Goal: Task Accomplishment & Management: Use online tool/utility

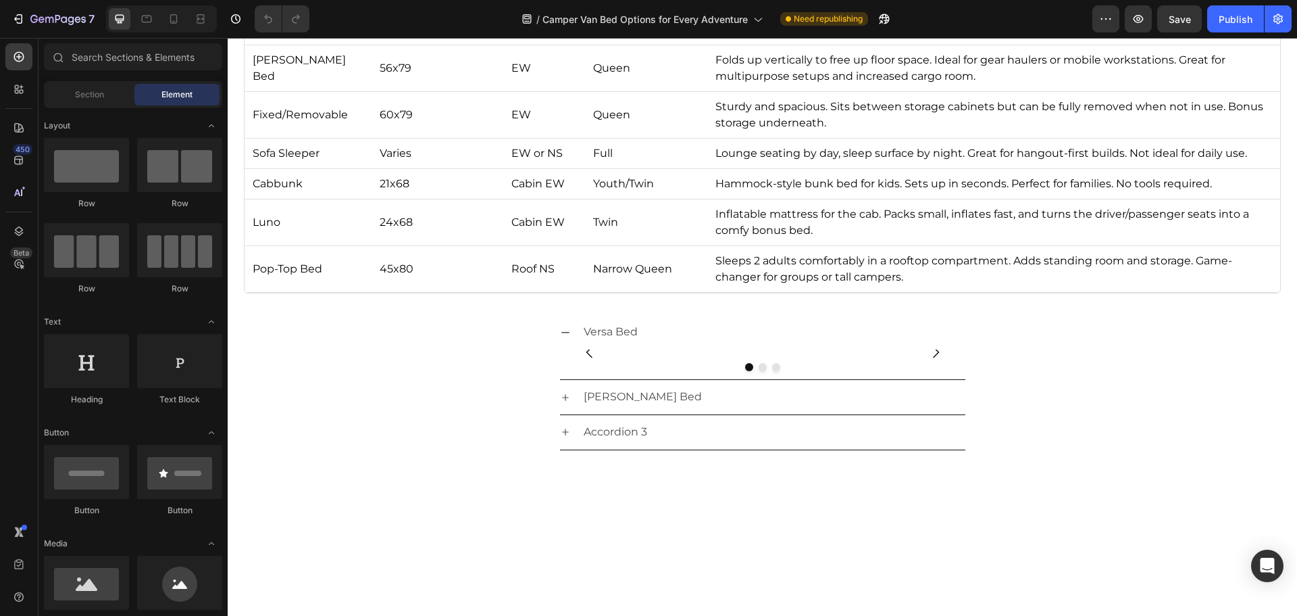
scroll to position [1487, 0]
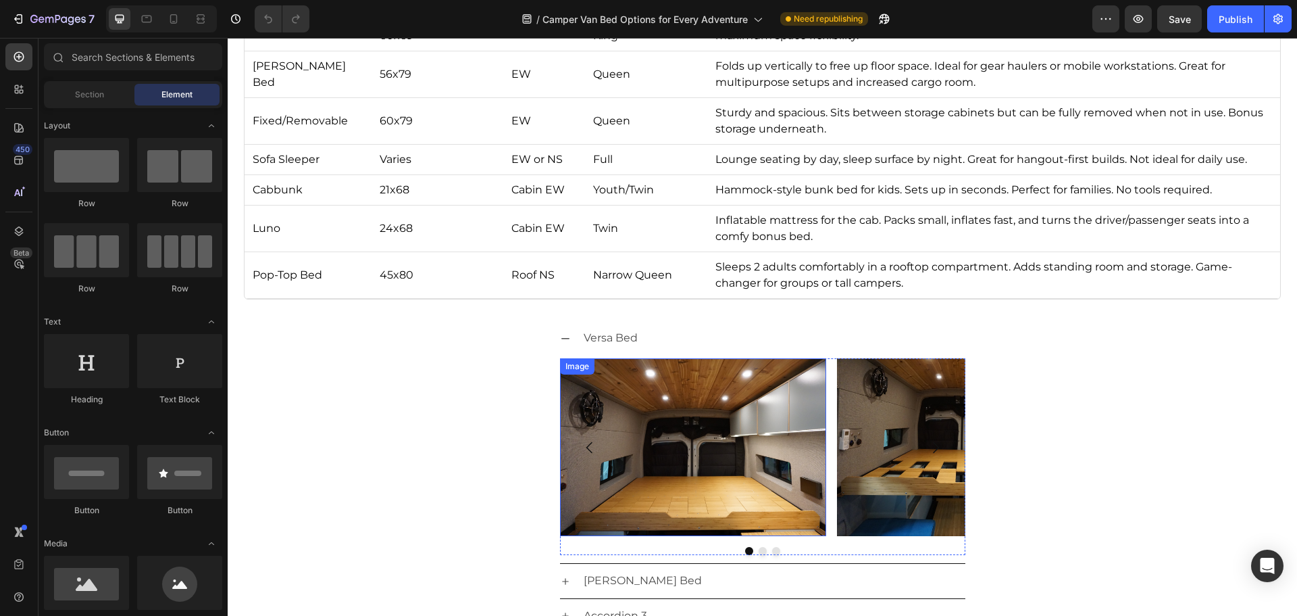
click at [620, 360] on img at bounding box center [693, 447] width 267 height 178
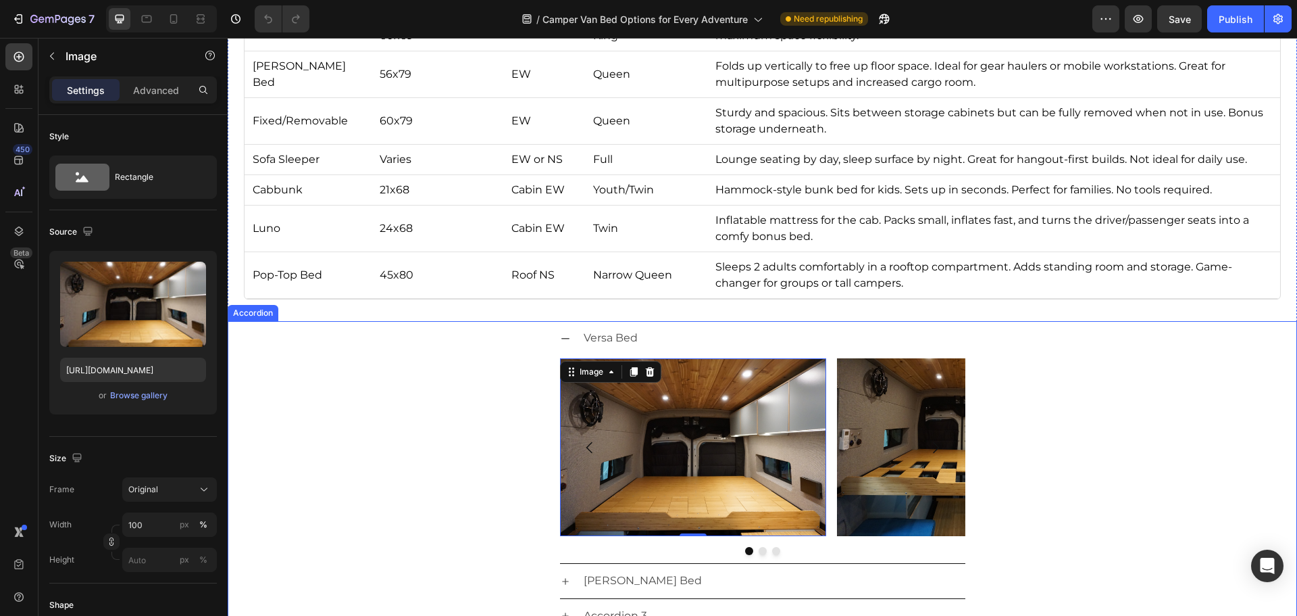
click at [609, 339] on p "Versa Bed" at bounding box center [611, 338] width 54 height 20
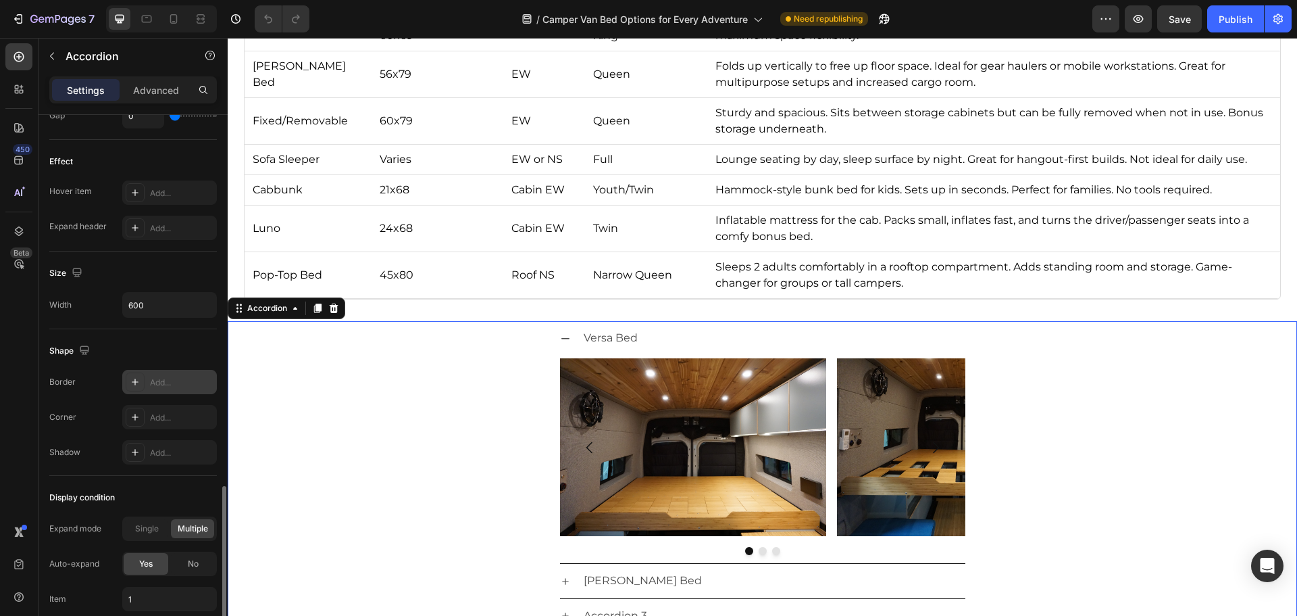
scroll to position [783, 0]
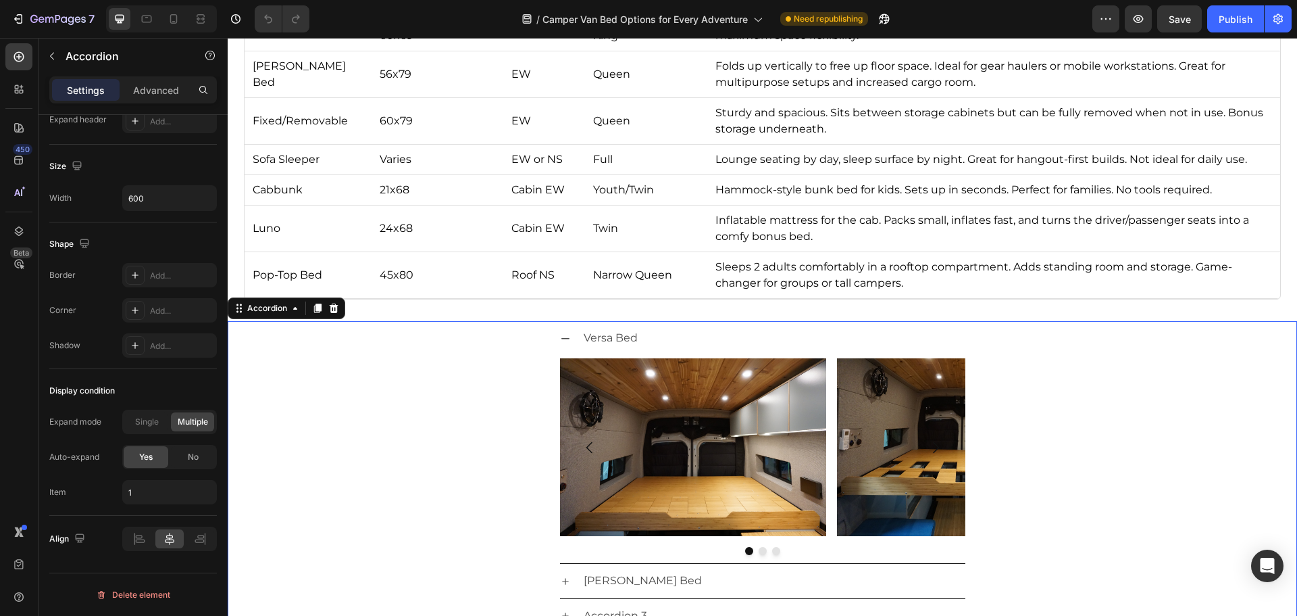
click at [596, 339] on p "Versa Bed" at bounding box center [611, 338] width 54 height 20
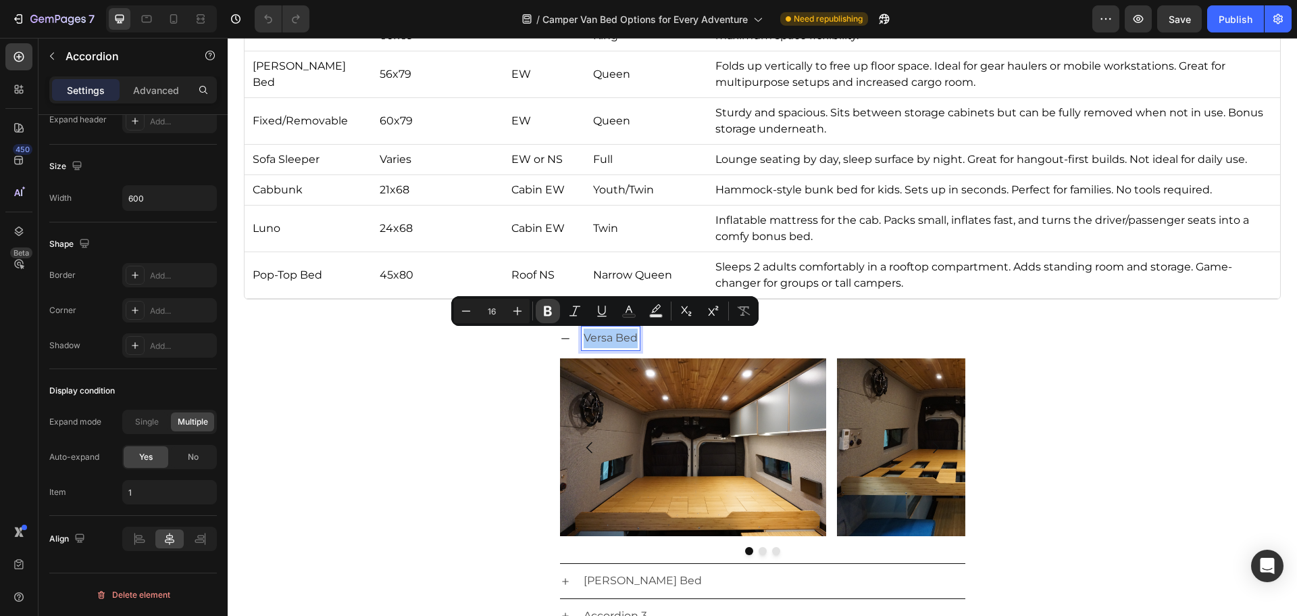
click at [545, 315] on icon "Editor contextual toolbar" at bounding box center [548, 311] width 8 height 10
click at [624, 312] on icon "Editor contextual toolbar" at bounding box center [629, 311] width 14 height 14
type input "4D4D4D"
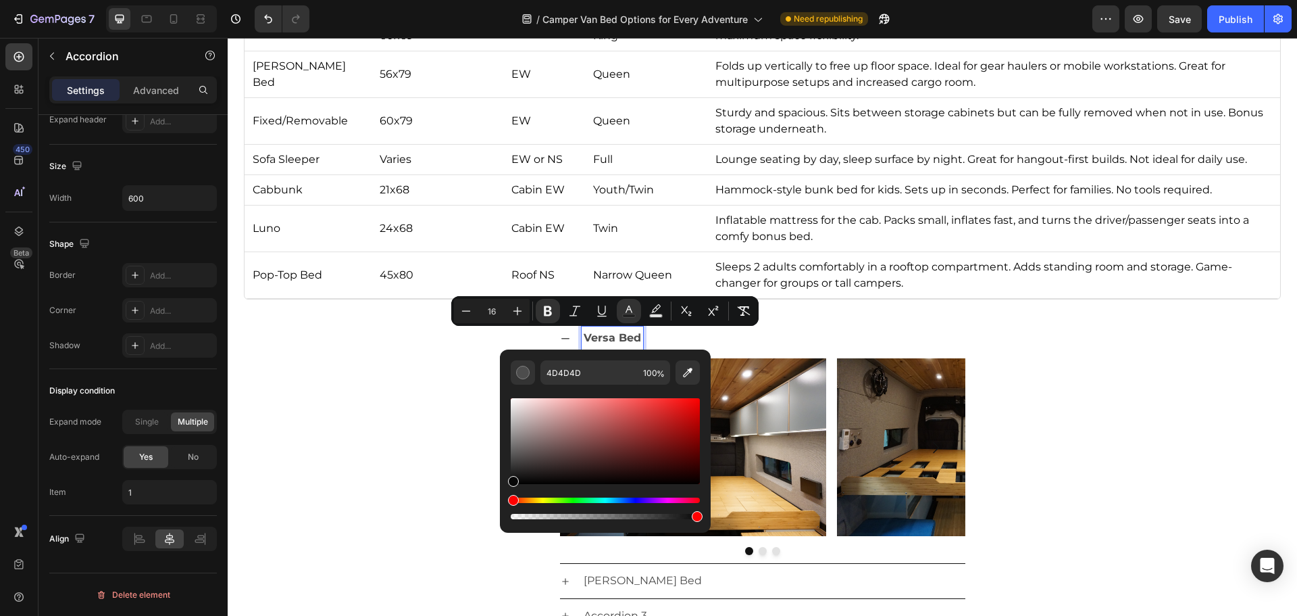
type input "070707"
drag, startPoint x: 743, startPoint y: 498, endPoint x: 496, endPoint y: 487, distance: 246.9
click at [439, 480] on div "Versa Bed Image Image Image [GEOGRAPHIC_DATA]" at bounding box center [762, 442] width 1068 height 243
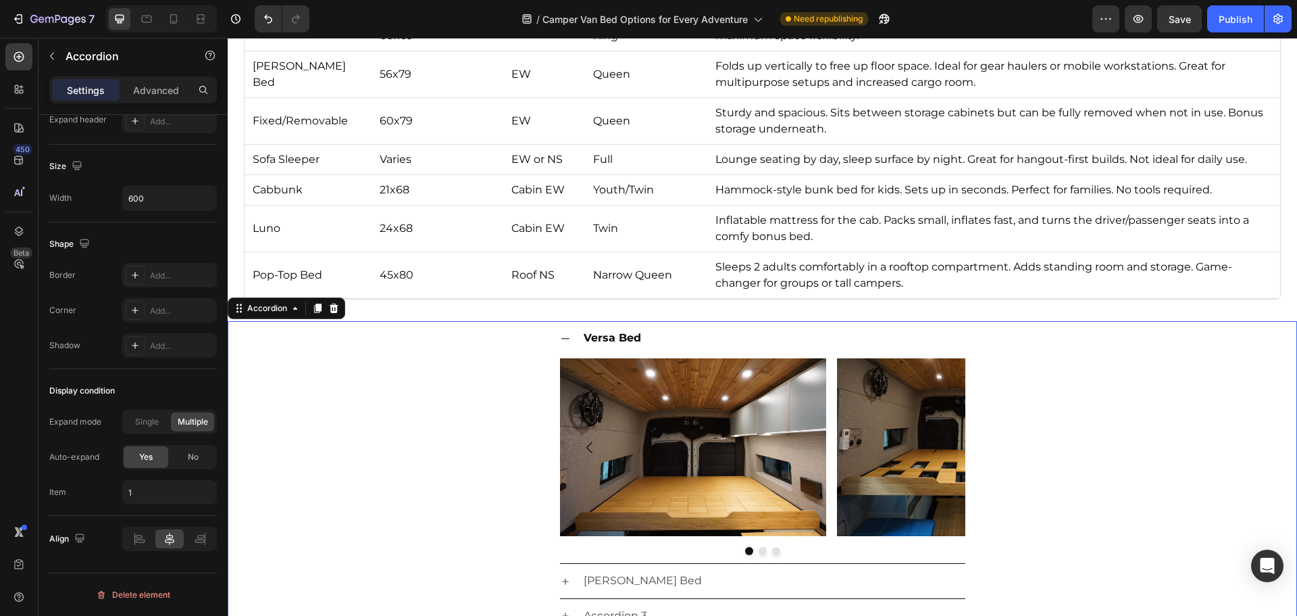
click at [446, 488] on div "Versa Bed Image Image Image [GEOGRAPHIC_DATA]" at bounding box center [762, 442] width 1068 height 243
click at [595, 576] on p "[PERSON_NAME] Bed" at bounding box center [643, 581] width 118 height 20
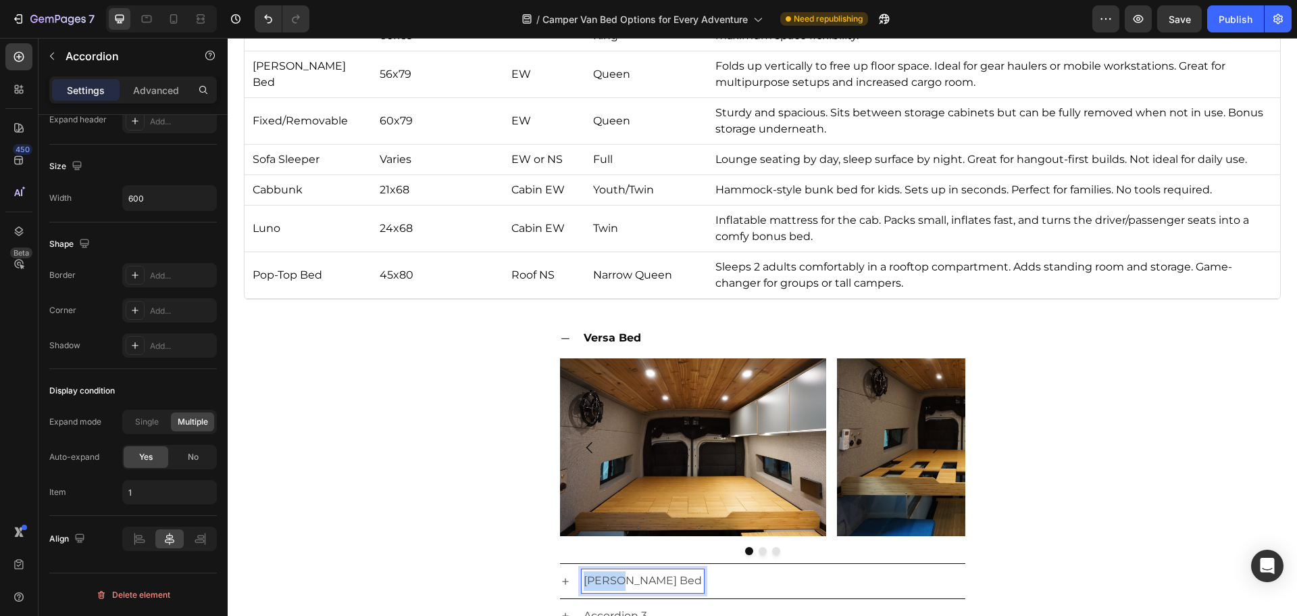
click at [595, 574] on p "[PERSON_NAME] Bed" at bounding box center [643, 581] width 118 height 20
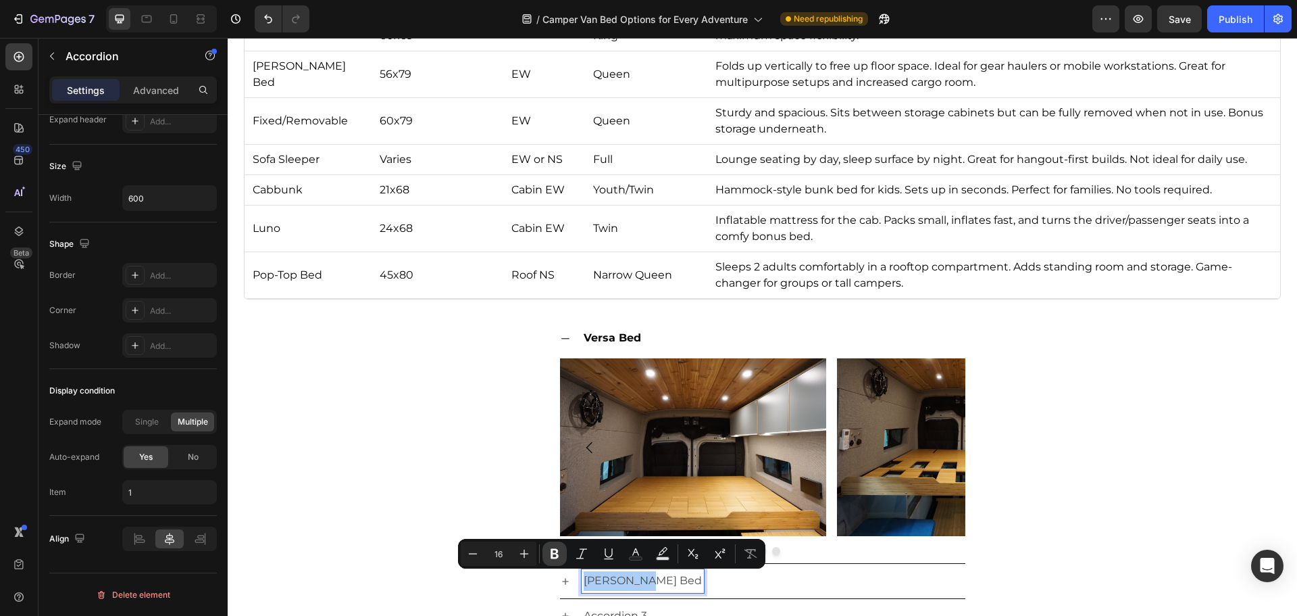
click at [558, 557] on icon "Editor contextual toolbar" at bounding box center [555, 554] width 8 height 10
click at [630, 550] on icon "Editor contextual toolbar" at bounding box center [636, 554] width 14 height 14
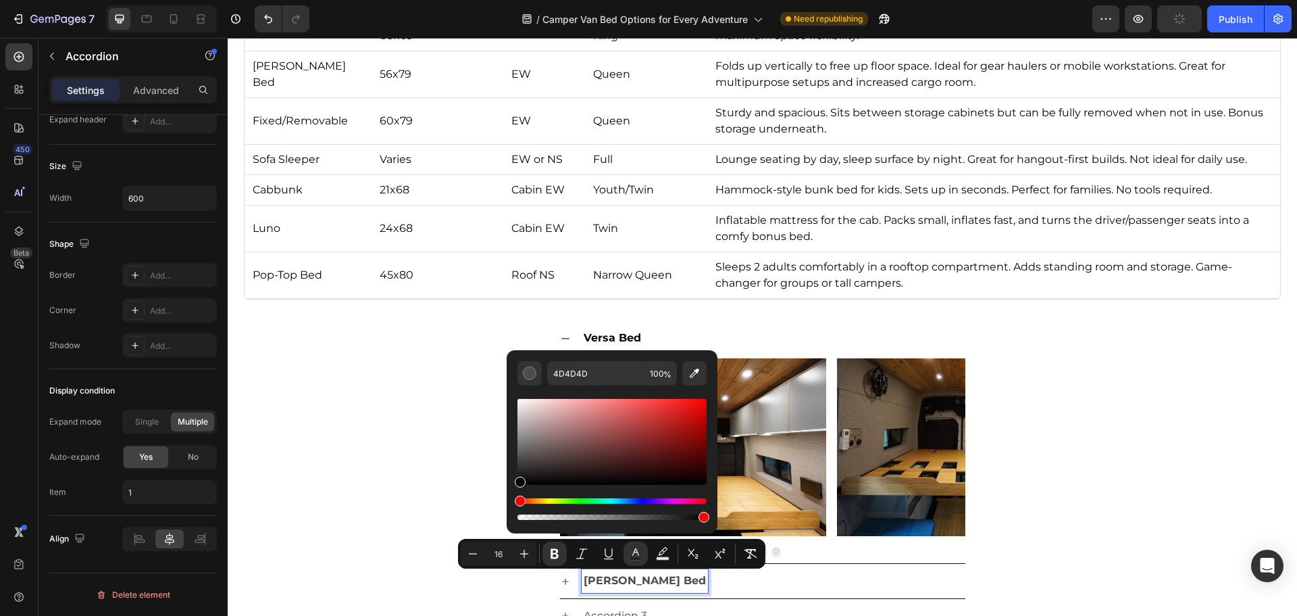
type input "000000"
drag, startPoint x: 749, startPoint y: 502, endPoint x: 503, endPoint y: 486, distance: 247.2
click at [433, 501] on div "Versa Bed Image Image Image [GEOGRAPHIC_DATA]" at bounding box center [762, 442] width 1068 height 243
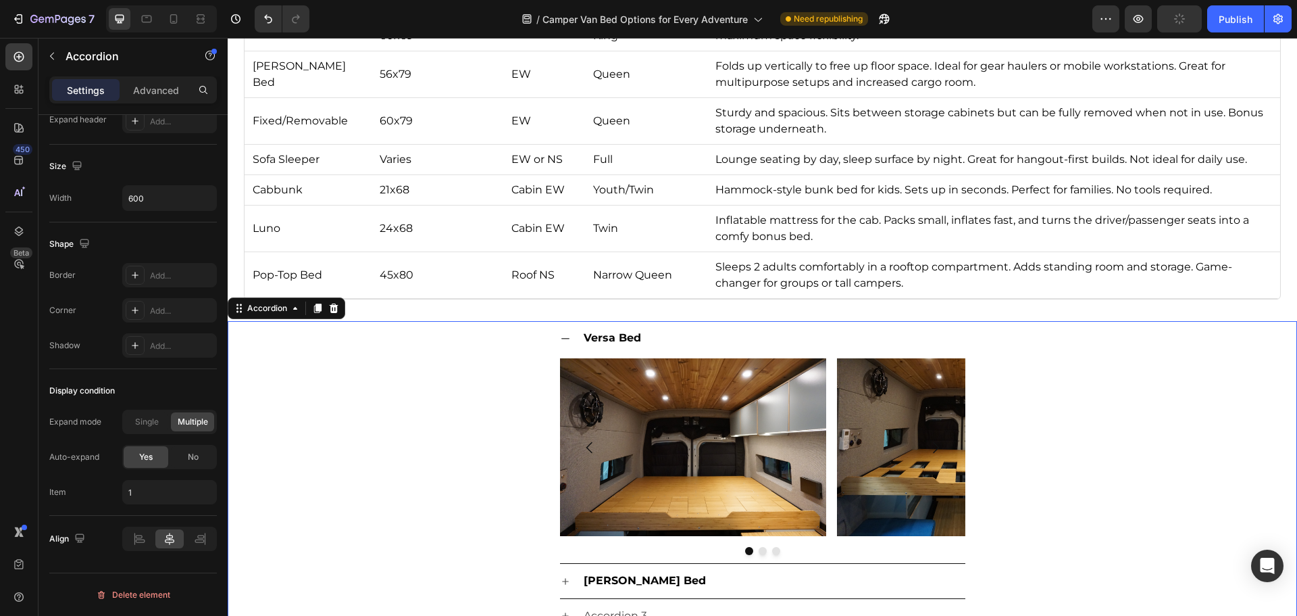
click at [432, 498] on div "Versa Bed Image Image Image [GEOGRAPHIC_DATA]" at bounding box center [762, 442] width 1068 height 243
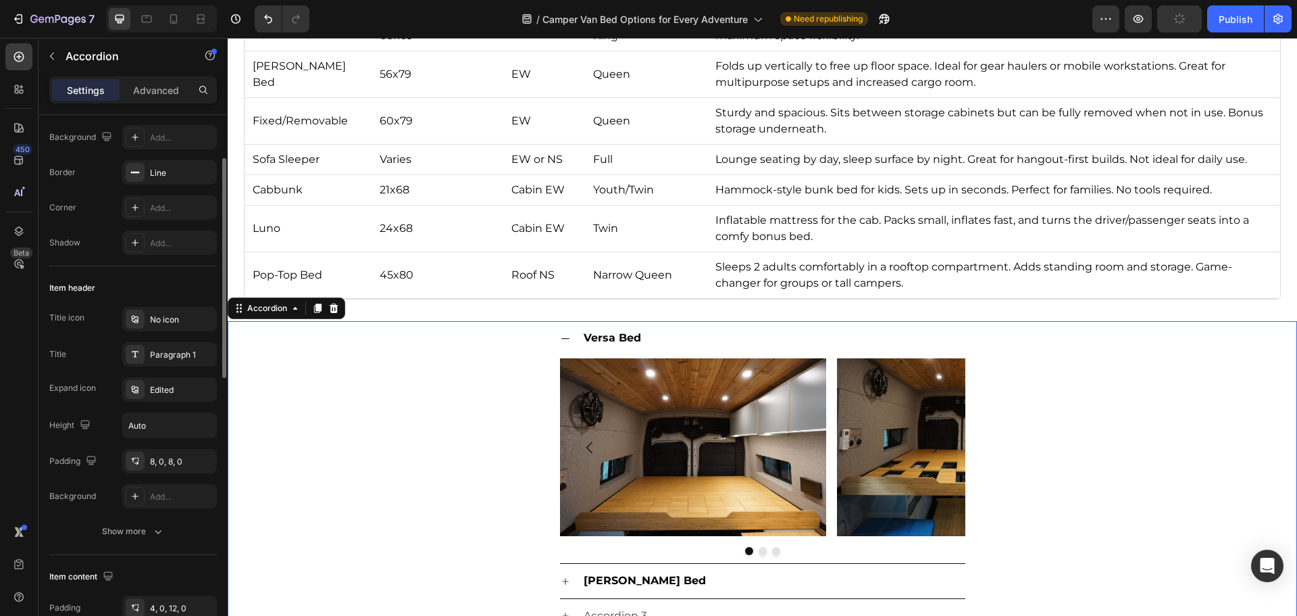
scroll to position [0, 0]
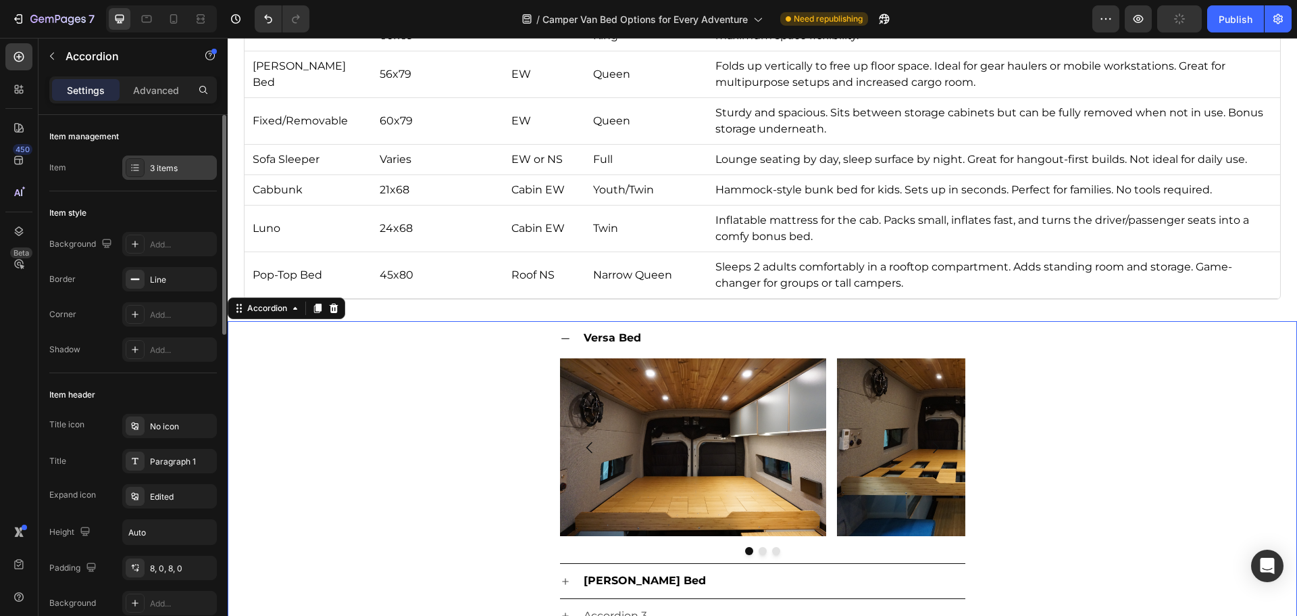
click at [169, 162] on div "3 items" at bounding box center [182, 168] width 64 height 12
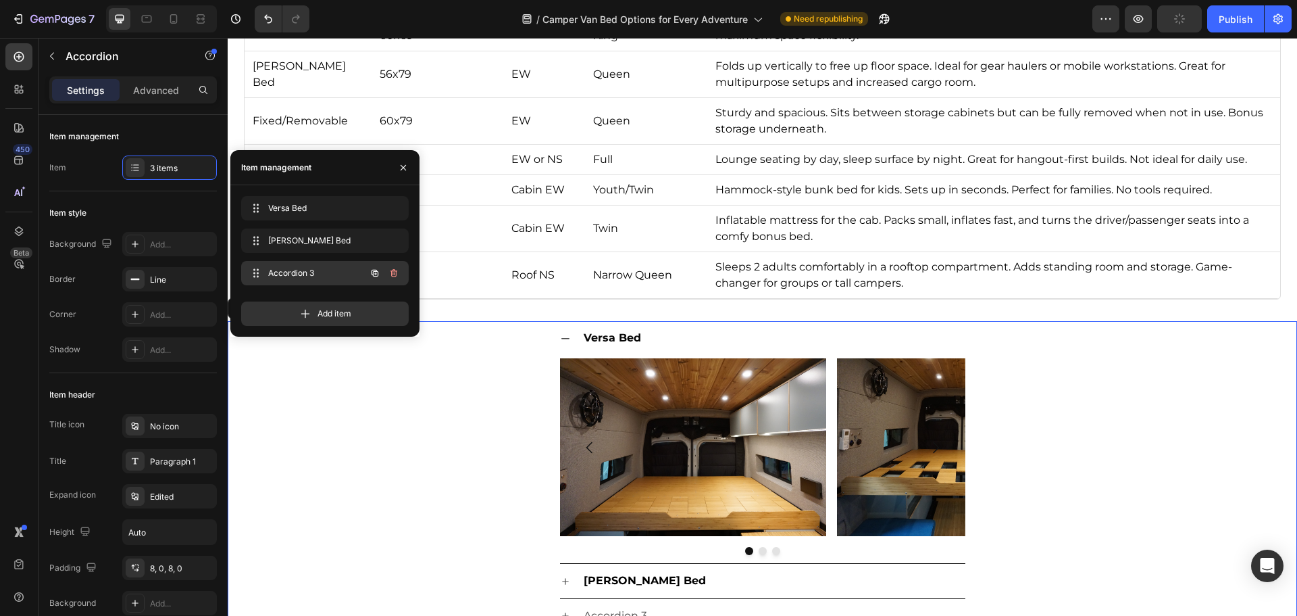
click at [306, 274] on span "Accordion 3" at bounding box center [306, 273] width 76 height 12
click at [396, 271] on icon "button" at bounding box center [394, 273] width 7 height 8
click at [396, 270] on div "Delete" at bounding box center [384, 273] width 25 height 12
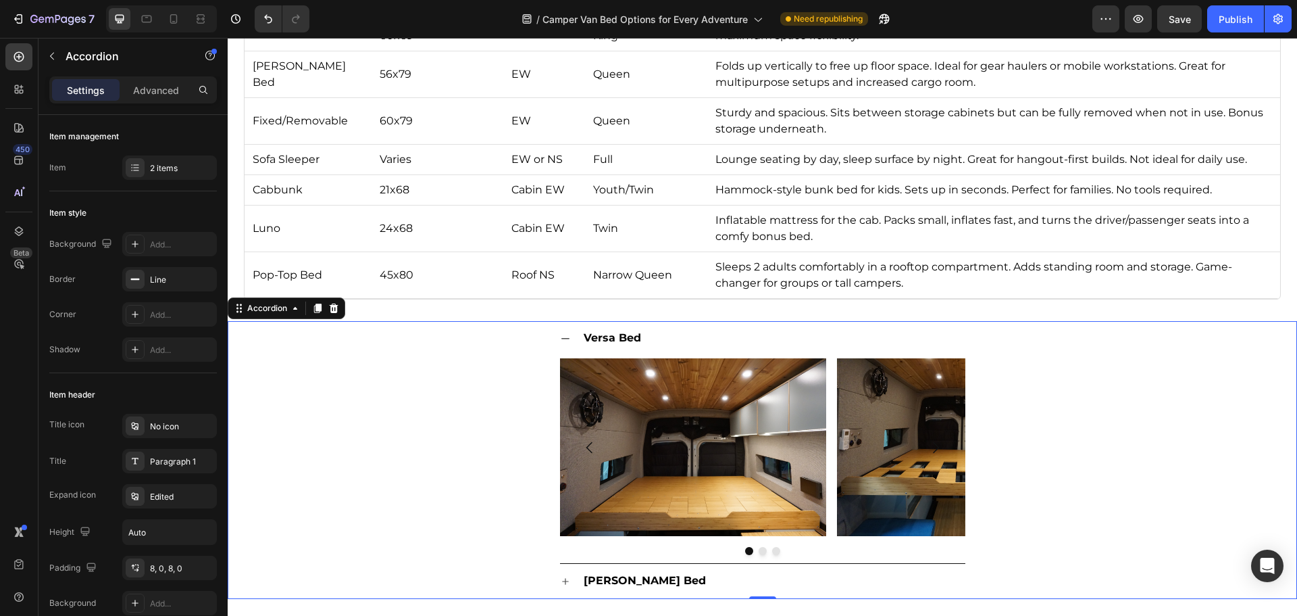
click at [360, 391] on div "Versa Bed Image Image Image [GEOGRAPHIC_DATA]" at bounding box center [762, 442] width 1068 height 243
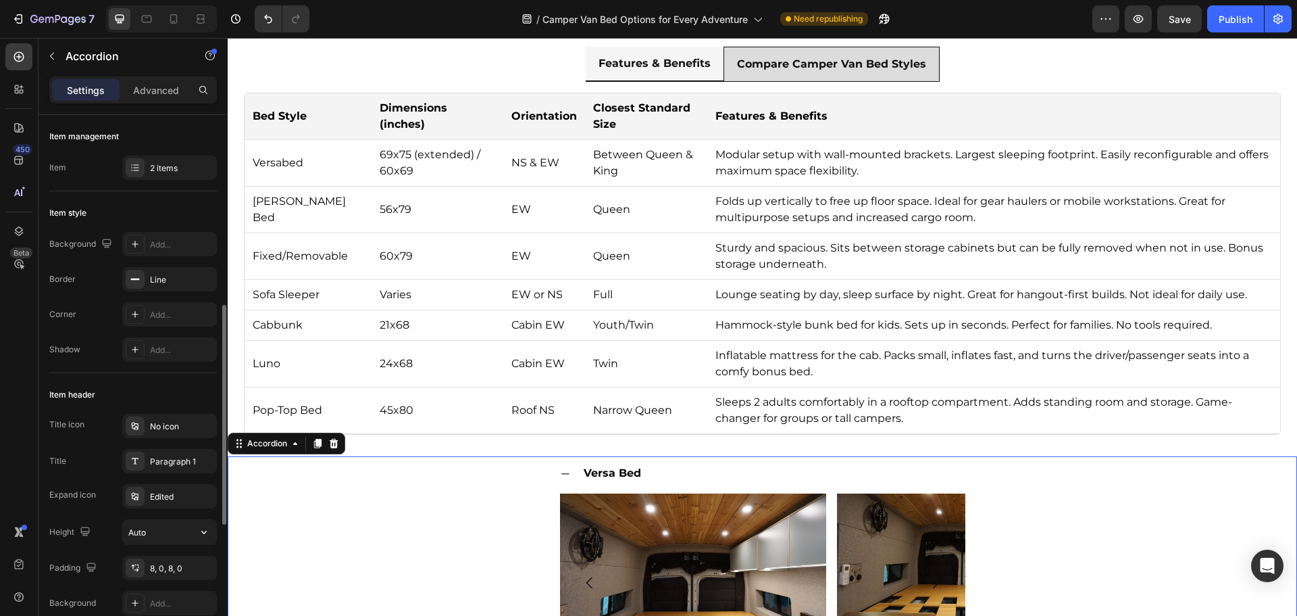
scroll to position [135, 0]
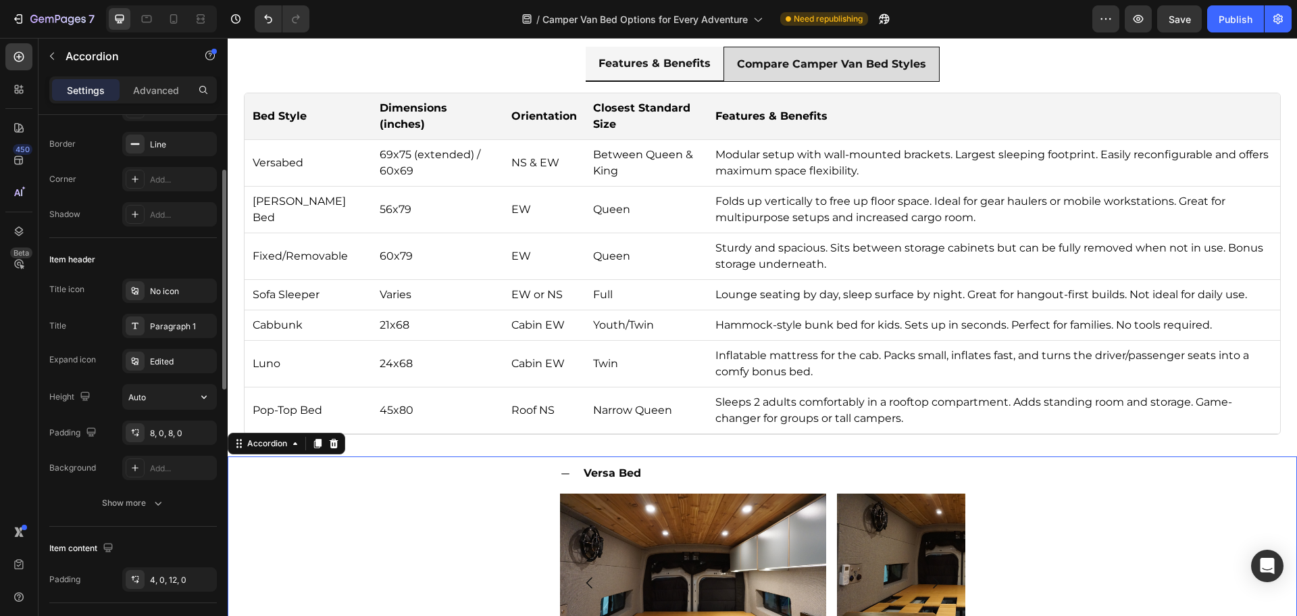
click at [203, 403] on button "button" at bounding box center [204, 397] width 24 height 24
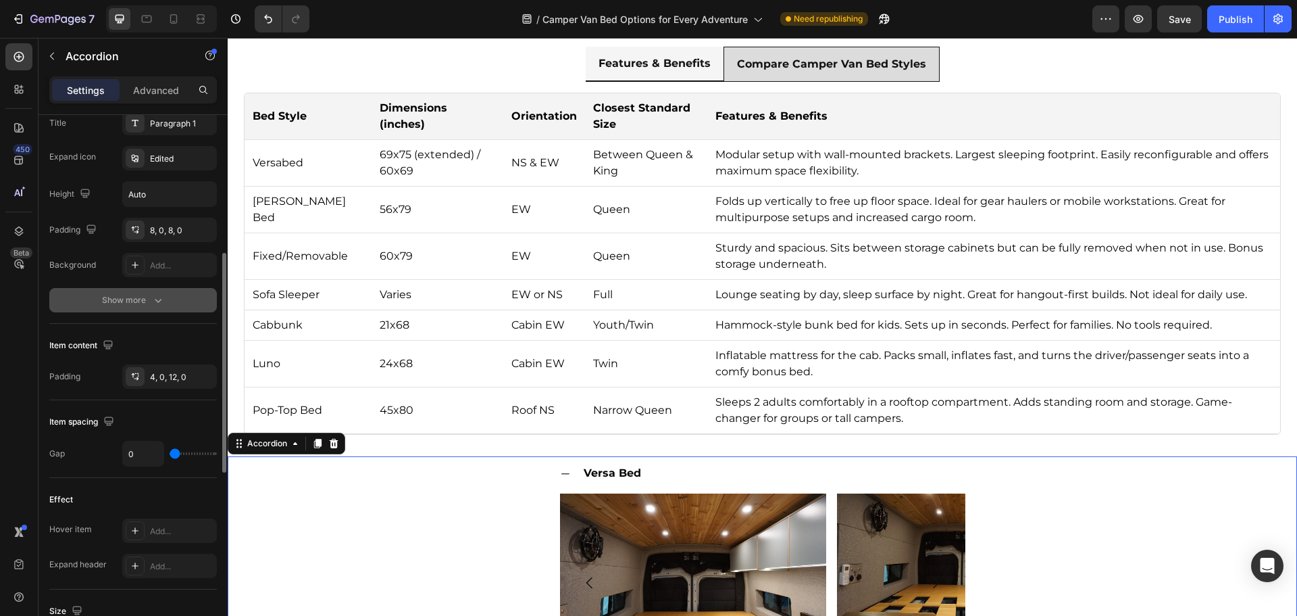
click at [162, 300] on icon "button" at bounding box center [158, 300] width 14 height 14
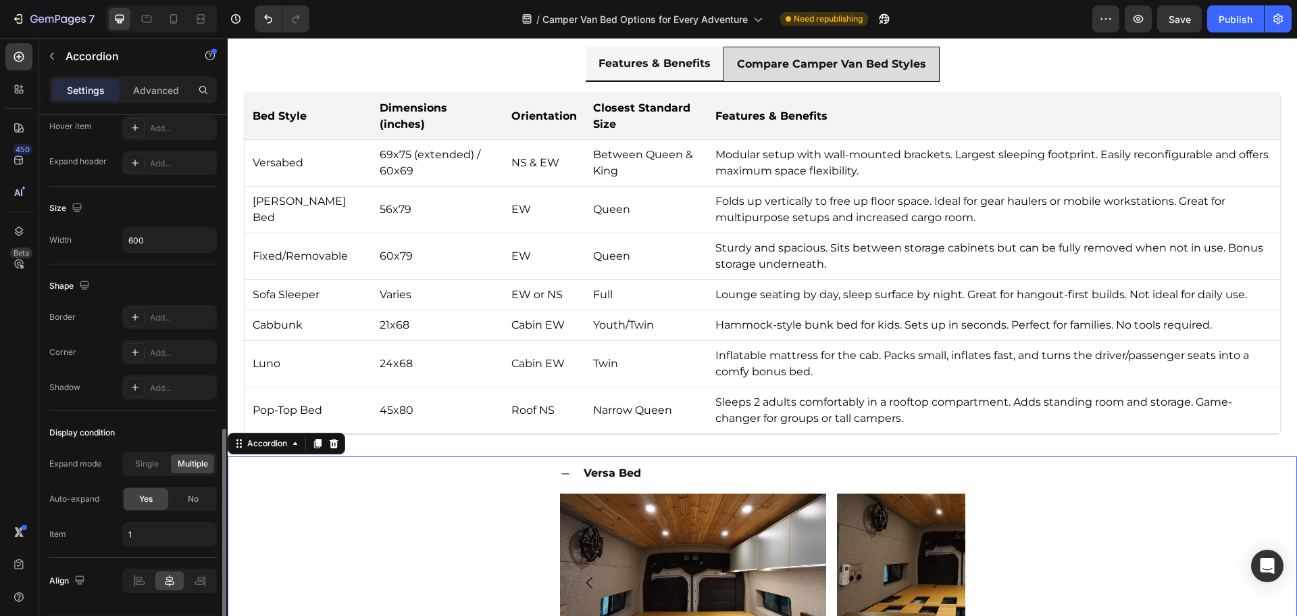
scroll to position [853, 0]
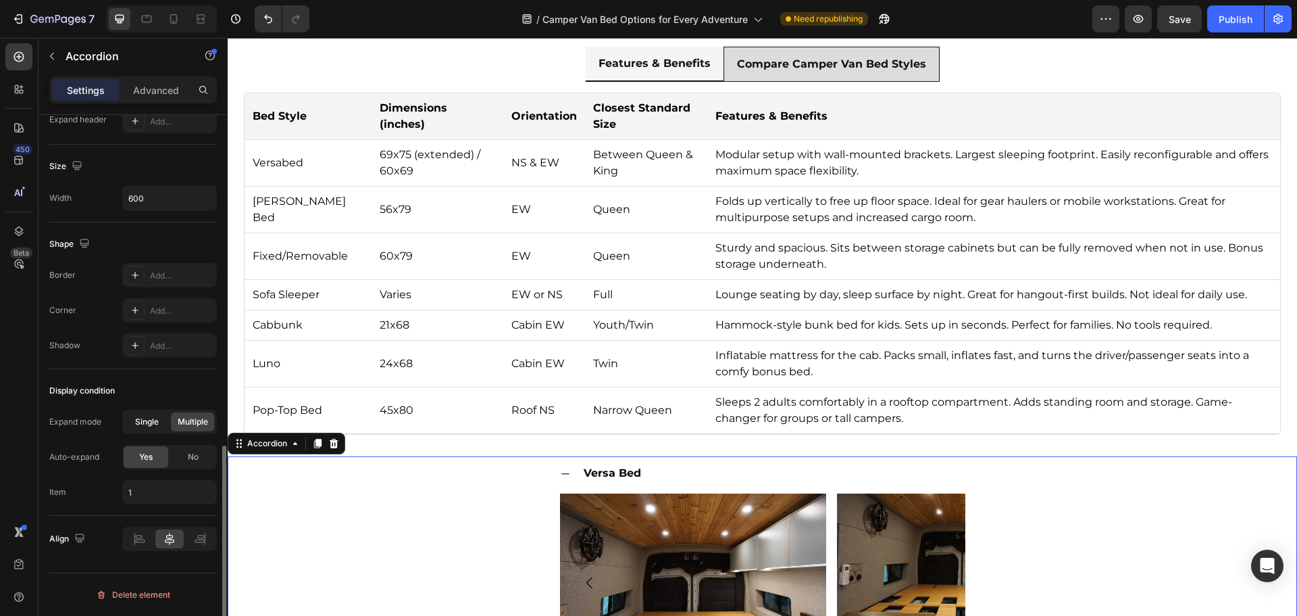
click at [139, 424] on span "Single" at bounding box center [147, 422] width 24 height 12
click at [193, 457] on span "No" at bounding box center [193, 457] width 11 height 12
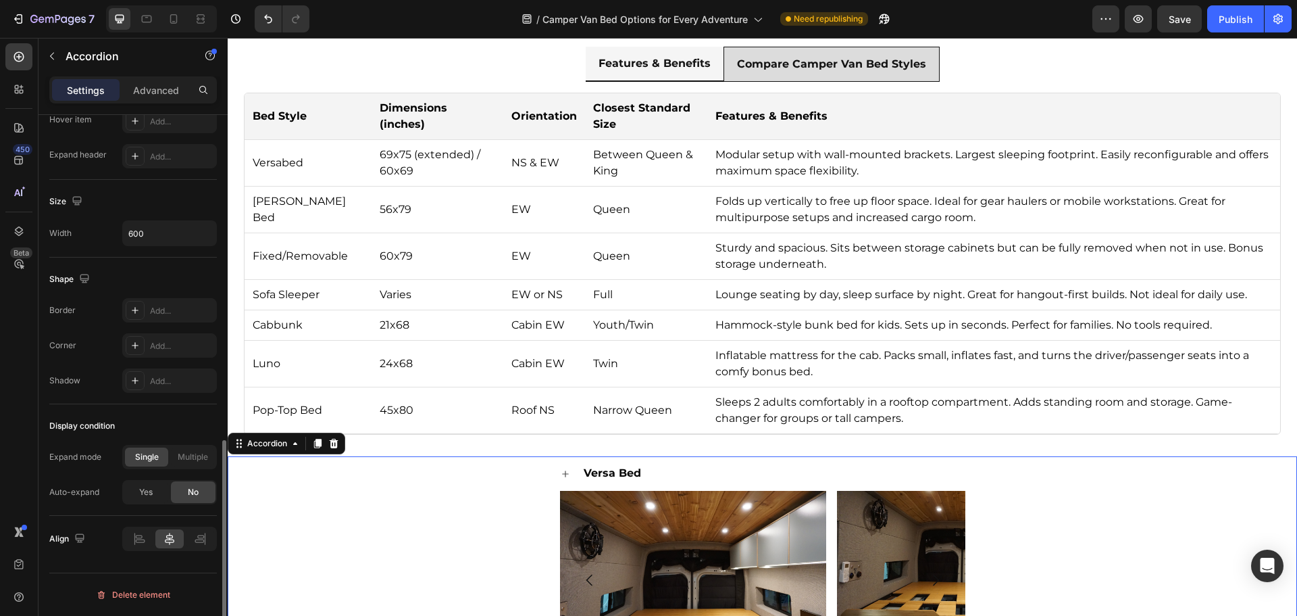
scroll to position [818, 0]
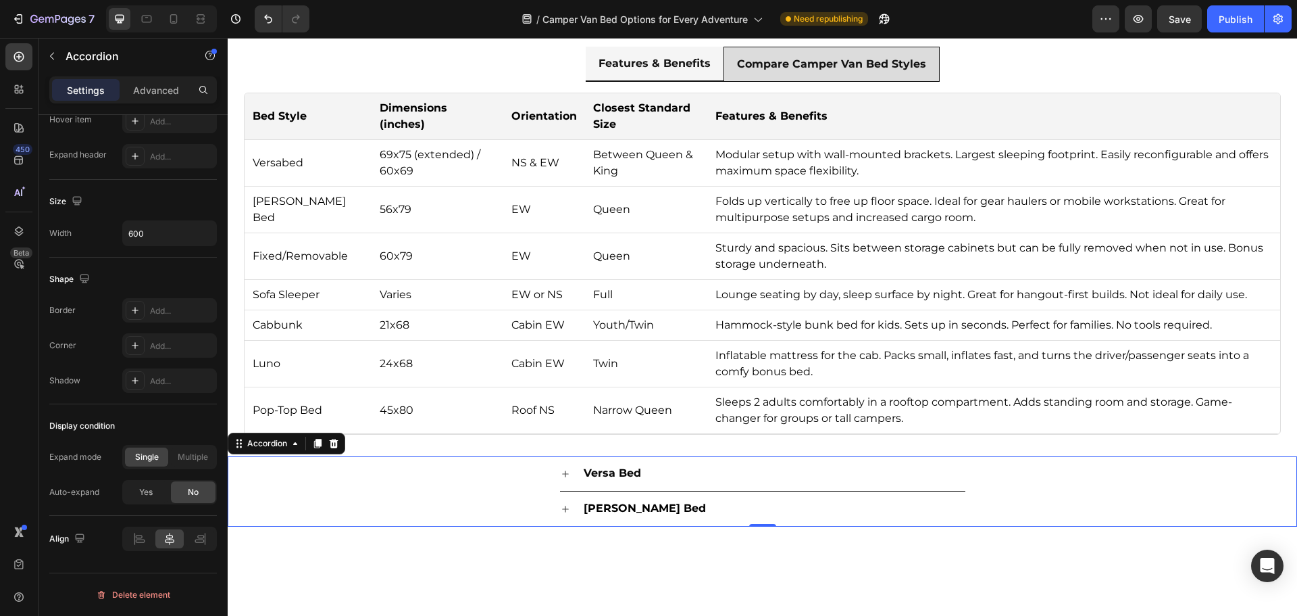
click at [563, 474] on icon at bounding box center [565, 473] width 7 height 7
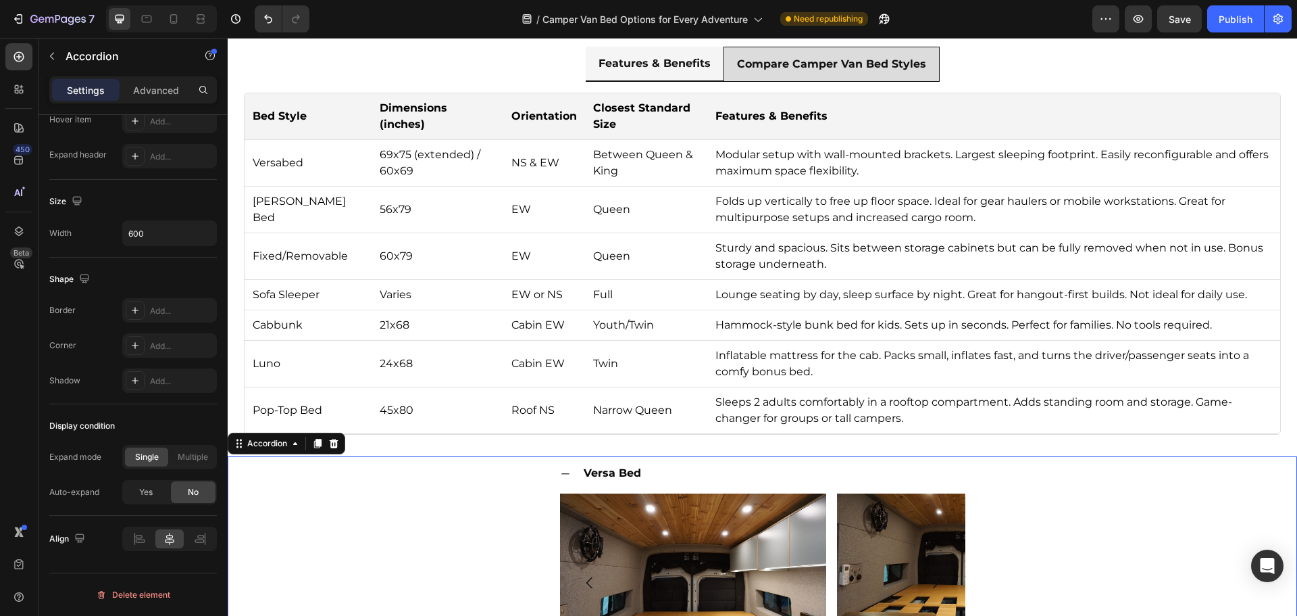
click at [563, 474] on icon at bounding box center [566, 473] width 8 height 1
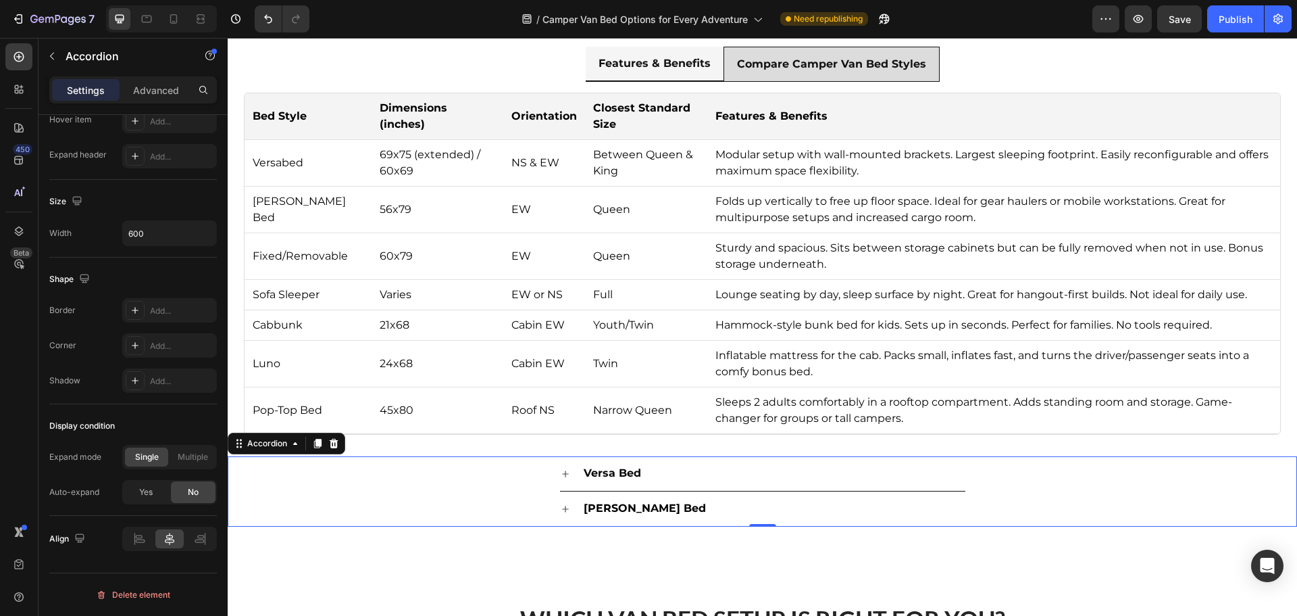
scroll to position [1554, 0]
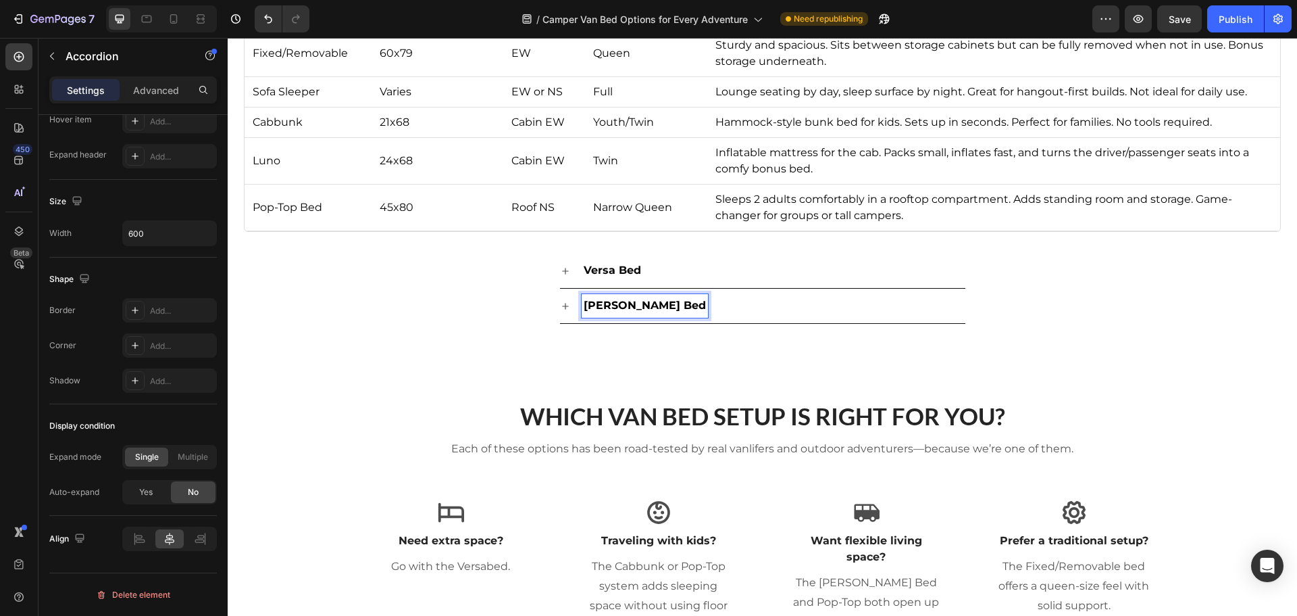
click at [585, 312] on p "[PERSON_NAME] Bed" at bounding box center [645, 306] width 122 height 20
click at [561, 307] on icon at bounding box center [565, 306] width 11 height 11
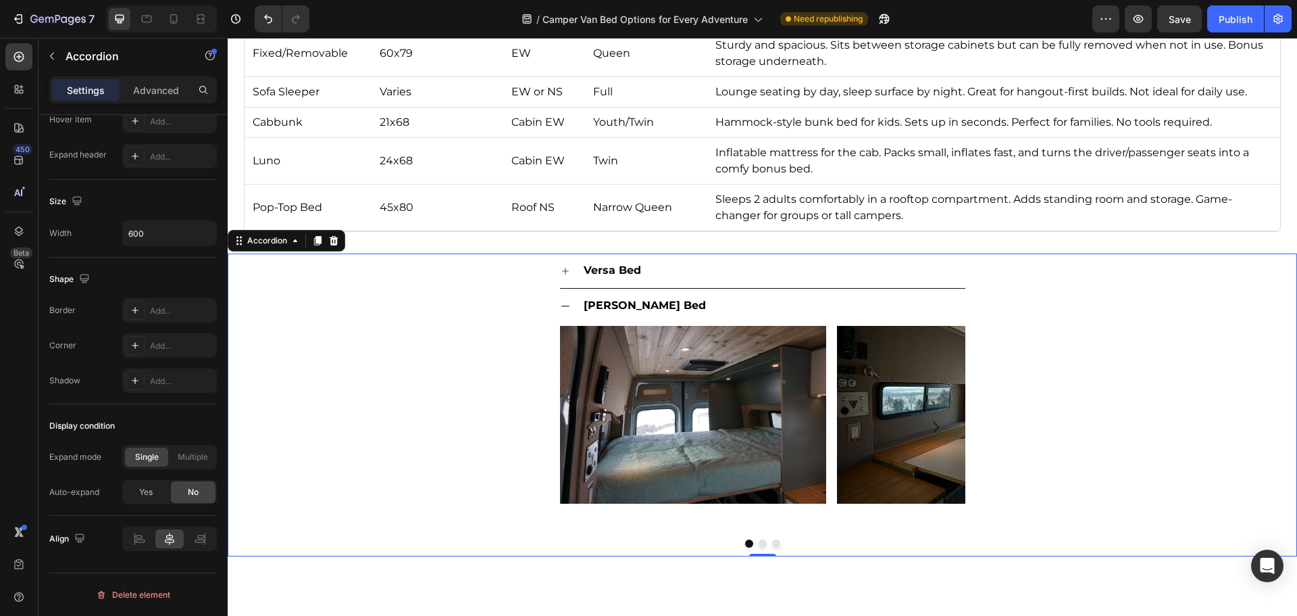
click at [561, 307] on icon at bounding box center [565, 306] width 11 height 11
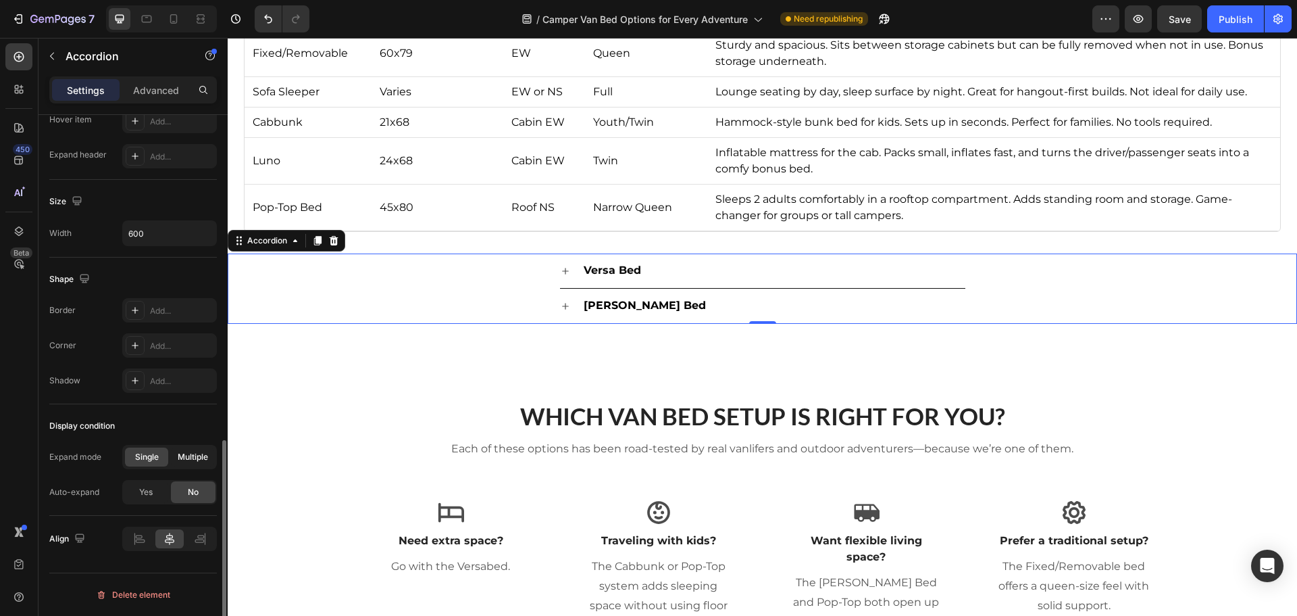
click at [198, 455] on span "Multiple" at bounding box center [193, 457] width 30 height 12
click at [561, 305] on icon at bounding box center [565, 306] width 11 height 11
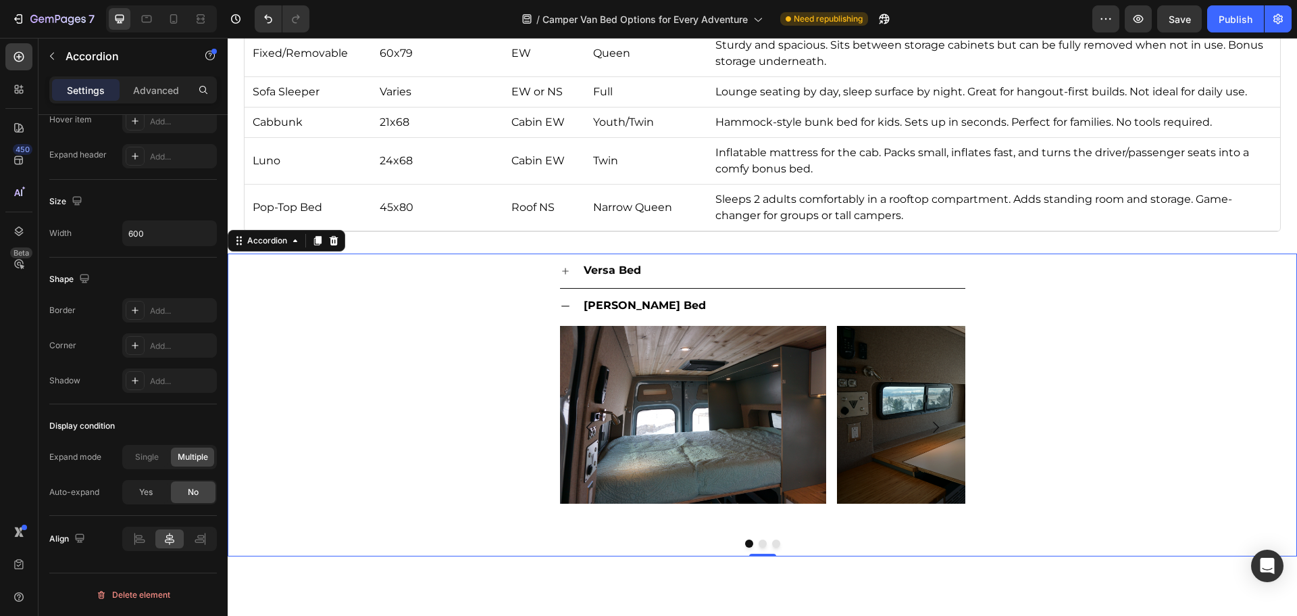
click at [568, 270] on div "Versa Bed" at bounding box center [762, 270] width 405 height 34
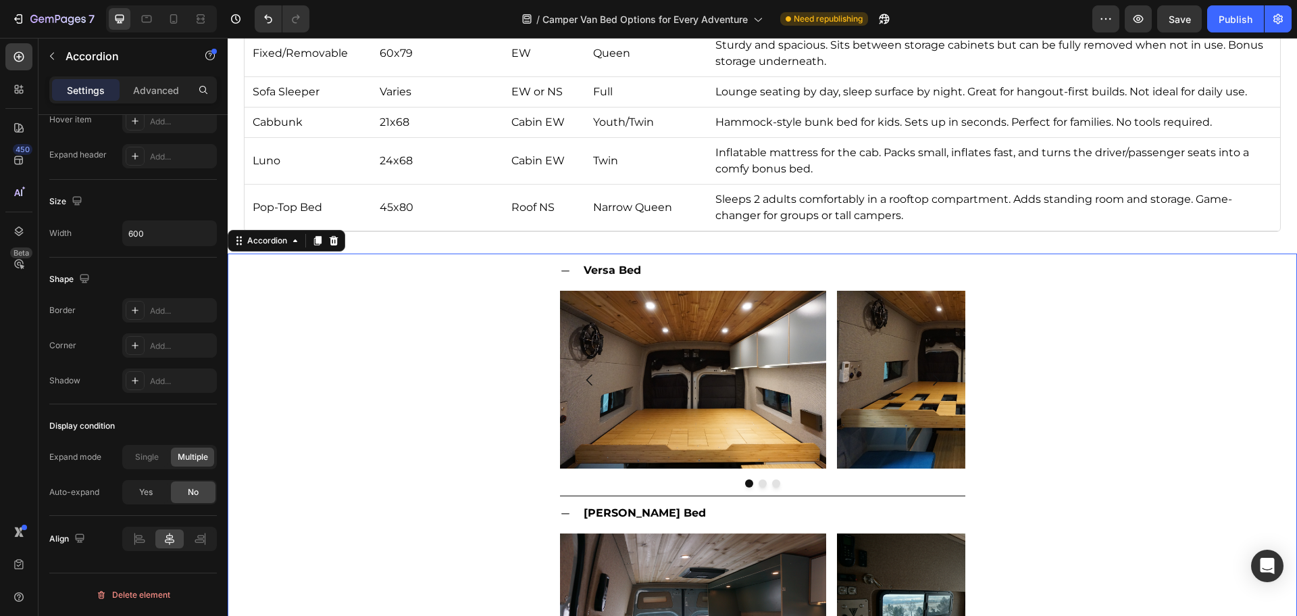
click at [568, 270] on div "Versa Bed" at bounding box center [762, 270] width 405 height 34
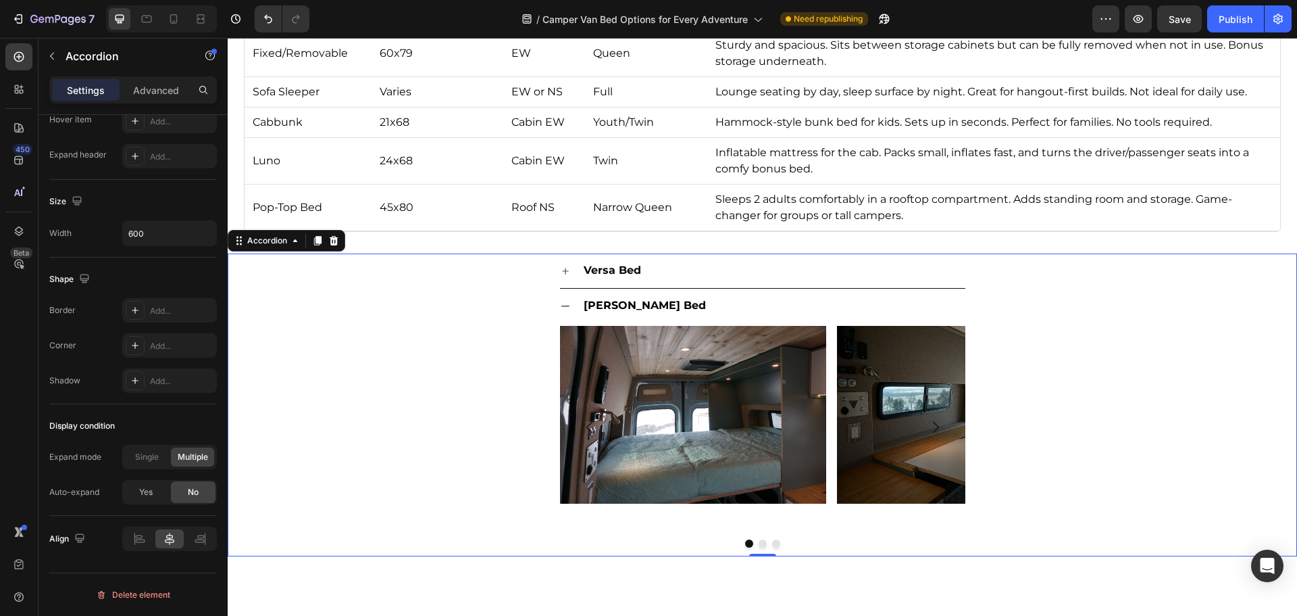
click at [566, 307] on div "[PERSON_NAME] Bed" at bounding box center [762, 306] width 405 height 34
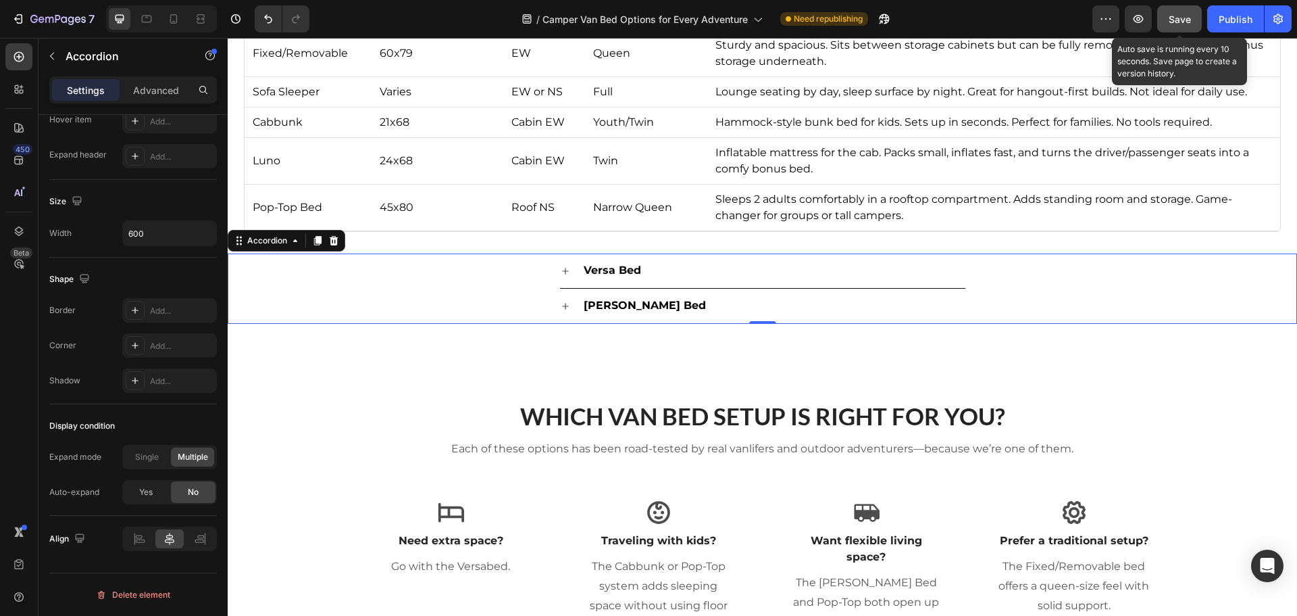
click at [1181, 20] on span "Save" at bounding box center [1180, 19] width 22 height 11
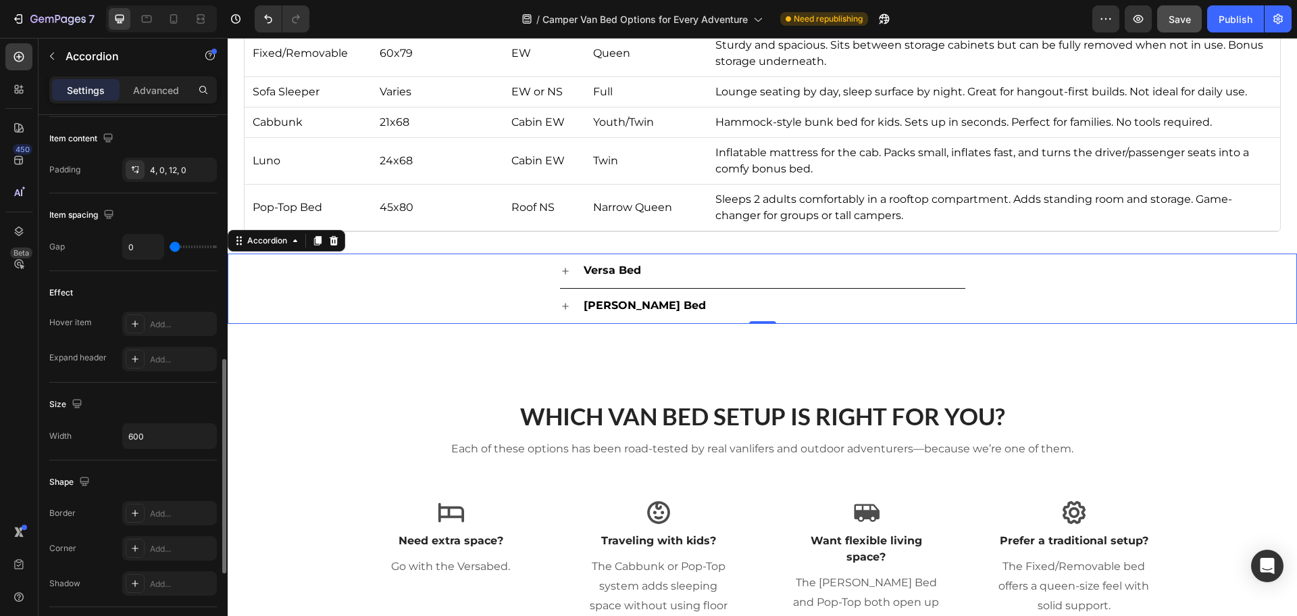
scroll to position [480, 0]
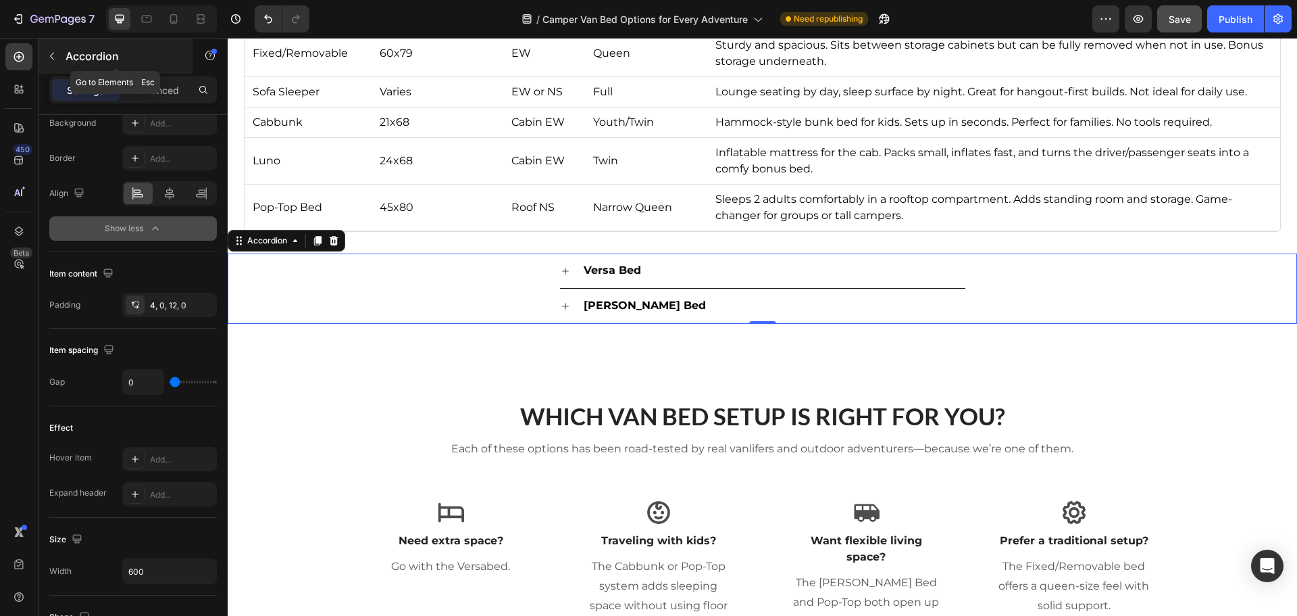
drag, startPoint x: 127, startPoint y: 51, endPoint x: 67, endPoint y: 45, distance: 60.4
click at [67, 45] on div "Accordion" at bounding box center [116, 56] width 154 height 35
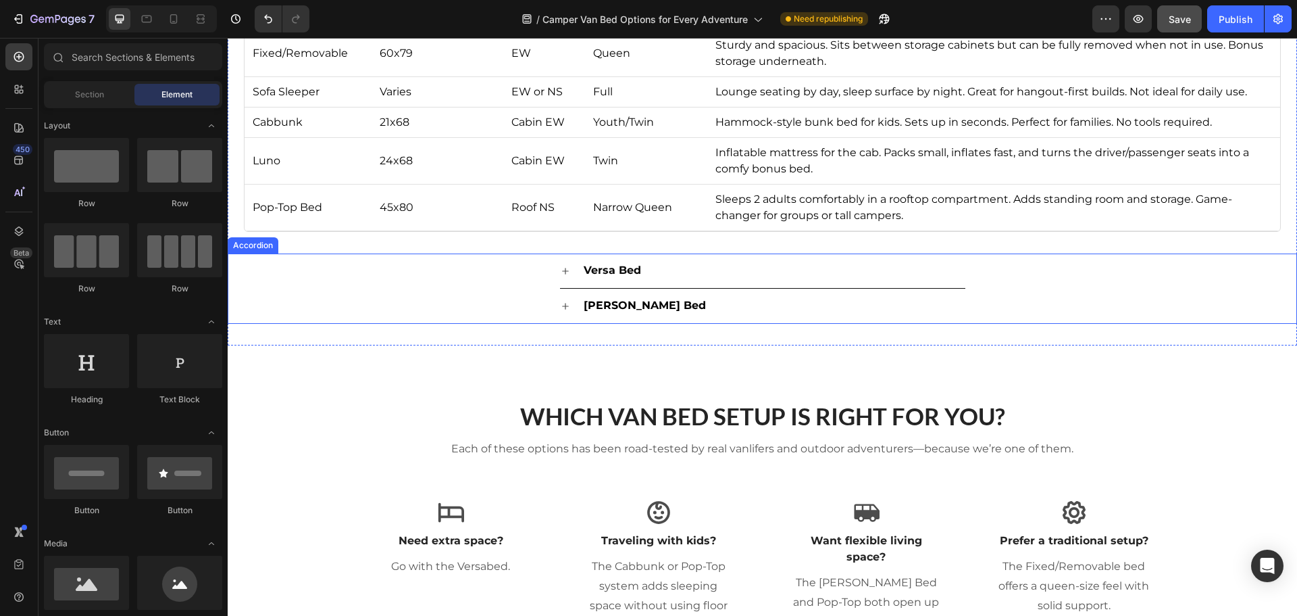
click at [455, 286] on div "Versa Bed" at bounding box center [762, 270] width 1068 height 35
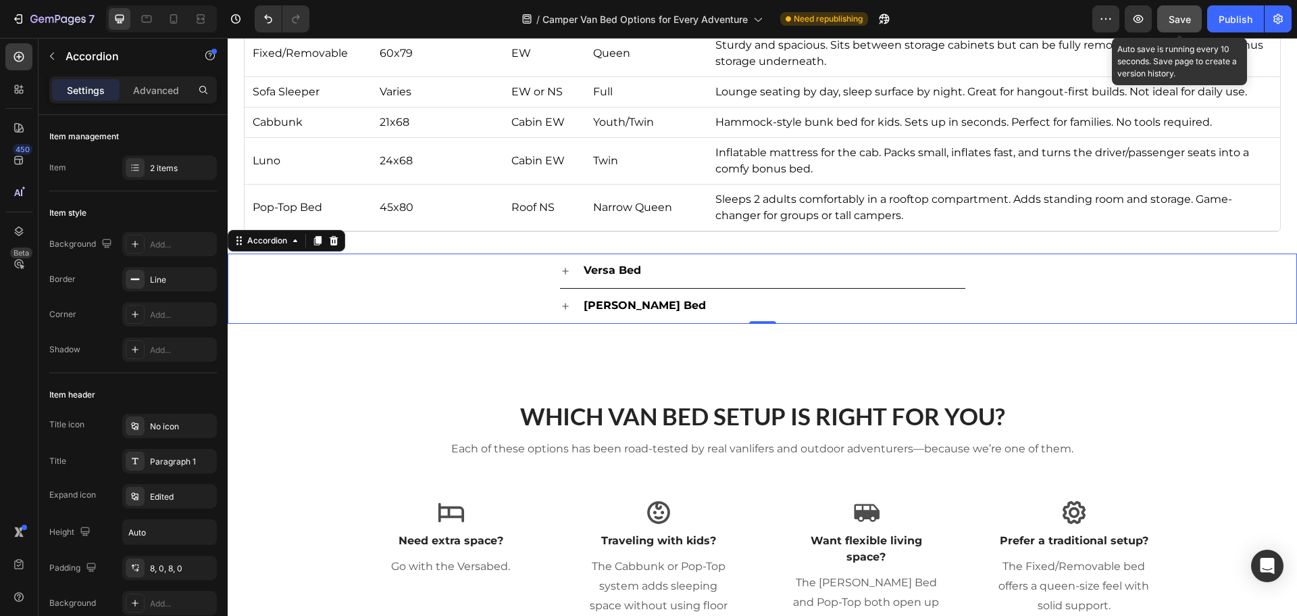
click at [1190, 21] on span "Save" at bounding box center [1180, 19] width 22 height 11
